Goal: Transaction & Acquisition: Purchase product/service

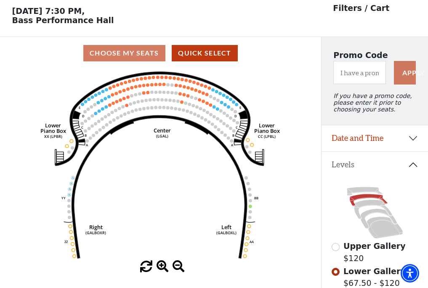
scroll to position [39, 0]
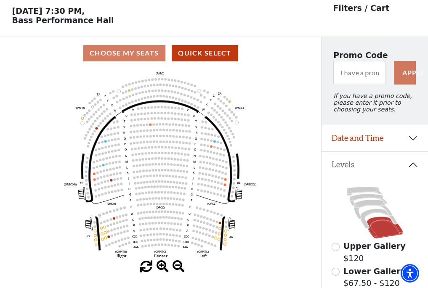
scroll to position [39, 0]
